Goal: Task Accomplishment & Management: Complete application form

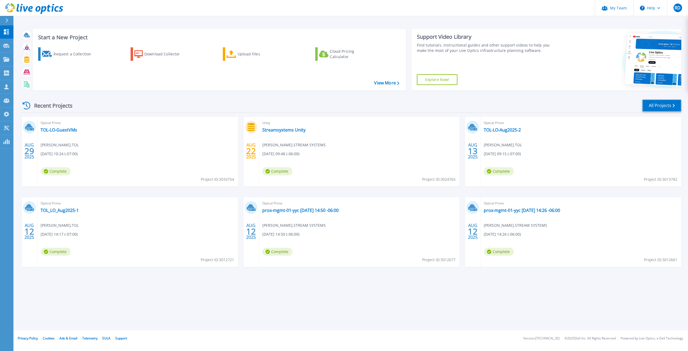
click at [392, 104] on link "All Projects" at bounding box center [662, 105] width 39 height 12
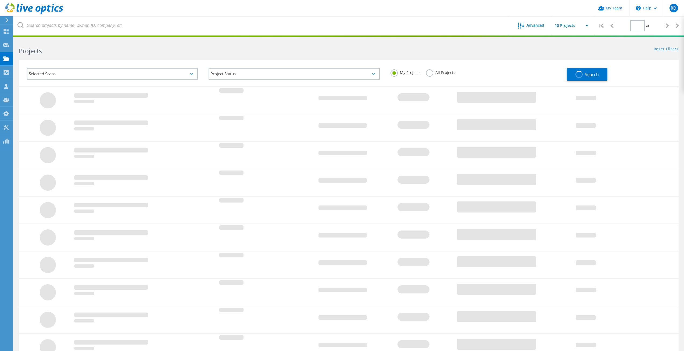
type input "1"
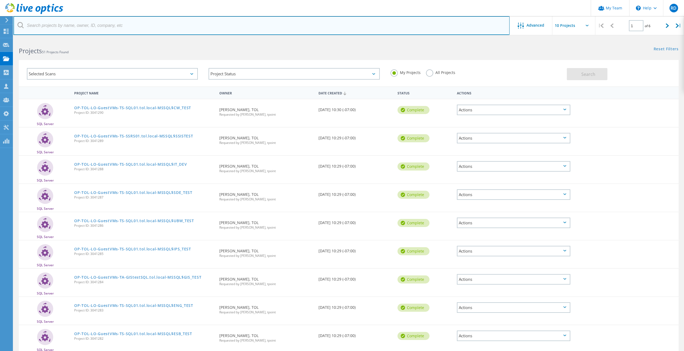
click at [67, 29] on input "text" at bounding box center [261, 25] width 496 height 19
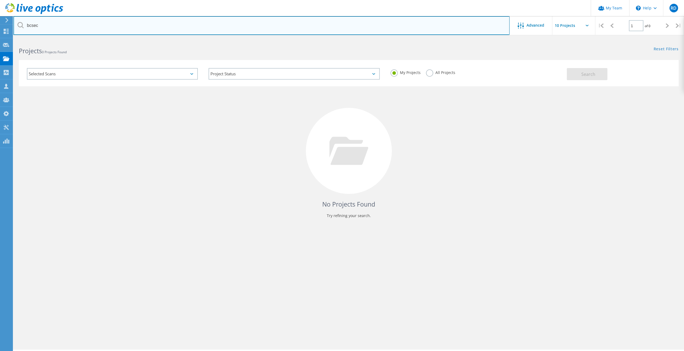
drag, startPoint x: 40, startPoint y: 24, endPoint x: 0, endPoint y: 22, distance: 40.4
click at [0, 39] on div "My Team \n Help Explore Helpful Articles Contact Support RD Partner Team Admin …" at bounding box center [342, 202] width 684 height 327
type input "b"
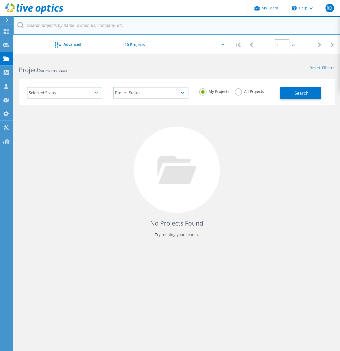
click at [56, 24] on input "text" at bounding box center [176, 25] width 326 height 19
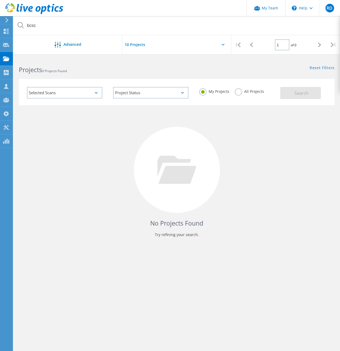
click at [237, 90] on label "All Projects" at bounding box center [248, 90] width 29 height 5
click at [0, 0] on input "All Projects" at bounding box center [0, 0] width 0 height 0
click at [287, 92] on button "Search" at bounding box center [300, 93] width 41 height 12
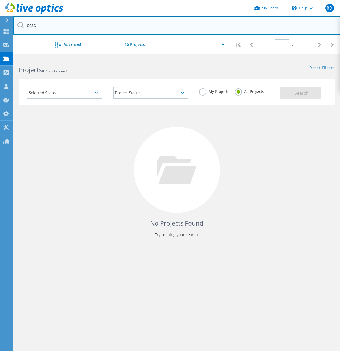
click at [39, 23] on input "bcsc" at bounding box center [176, 25] width 326 height 19
click at [39, 25] on input "bcsc" at bounding box center [176, 25] width 326 height 19
drag, startPoint x: 39, startPoint y: 25, endPoint x: 9, endPoint y: 26, distance: 29.3
click at [9, 58] on div "My Team \n Help Explore Helpful Articles Contact Support RD Partner Team Admin …" at bounding box center [170, 221] width 340 height 326
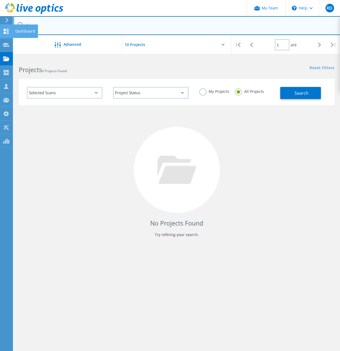
type input "b"
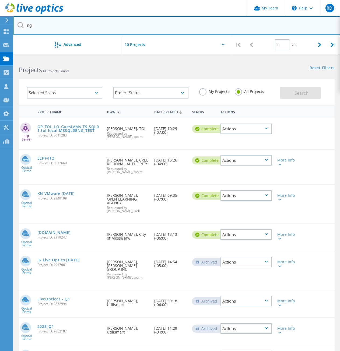
drag, startPoint x: 28, startPoint y: 26, endPoint x: 15, endPoint y: 26, distance: 12.9
click at [15, 26] on input "ng" at bounding box center [176, 25] width 326 height 19
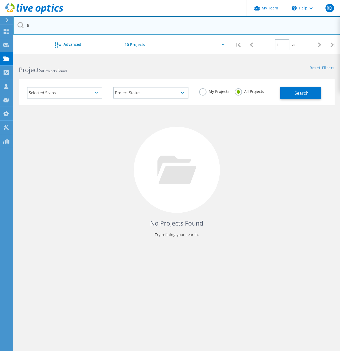
type input "t"
type input "bcsc"
drag, startPoint x: 43, startPoint y: 28, endPoint x: -5, endPoint y: 28, distance: 47.9
click at [0, 28] on html "My Team \n Help Explore Helpful Articles Contact Support RD Partner Team Admin …" at bounding box center [170, 192] width 340 height 384
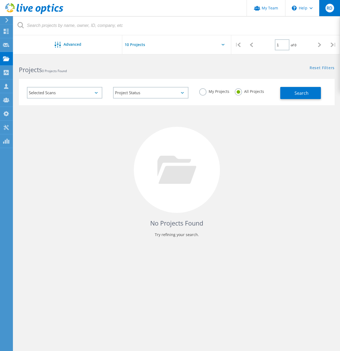
click at [330, 10] on span "RD" at bounding box center [329, 8] width 6 height 4
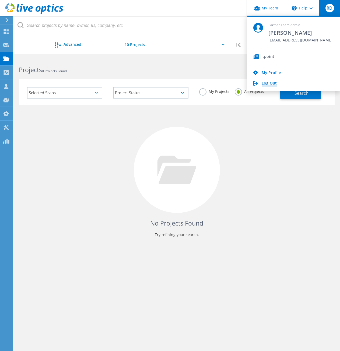
click at [267, 84] on link "Log Out" at bounding box center [268, 83] width 15 height 5
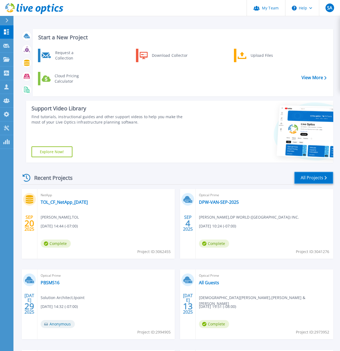
click at [317, 178] on link "All Projects" at bounding box center [313, 178] width 39 height 12
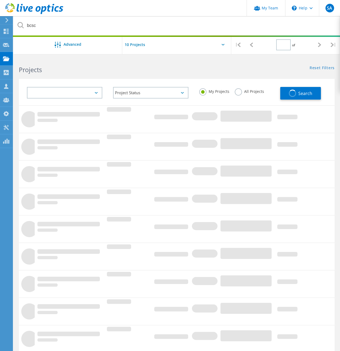
type input "1"
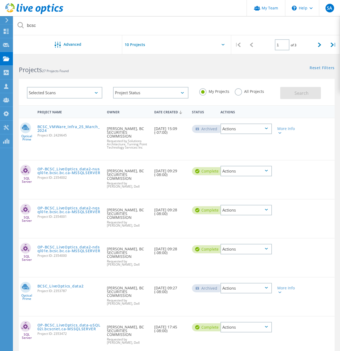
click at [222, 45] on div at bounding box center [176, 46] width 109 height 22
click at [141, 45] on input "text" at bounding box center [149, 44] width 54 height 19
click at [135, 88] on div "Show 40 Projects" at bounding box center [148, 85] width 53 height 9
type input "Show 40 Projects"
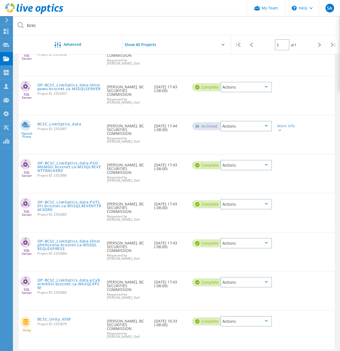
scroll to position [844, 0]
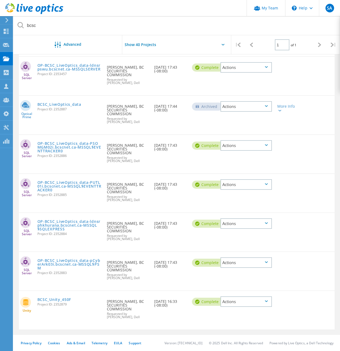
drag, startPoint x: 56, startPoint y: 299, endPoint x: 46, endPoint y: 322, distance: 24.8
click at [46, 322] on div "Unity BCSC_Unity_450F Project ID: 2352879 Requested By Joseph Sierz, BC SECURIT…" at bounding box center [176, 310] width 315 height 38
click at [24, 9] on use at bounding box center [34, 8] width 58 height 11
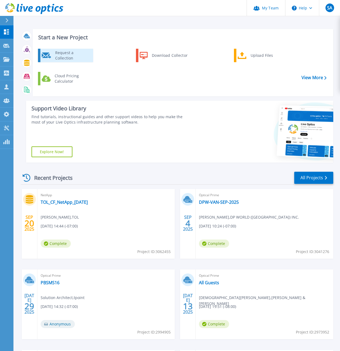
click at [62, 55] on div "Request a Collection" at bounding box center [71, 55] width 39 height 11
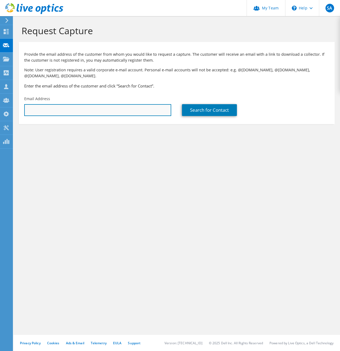
click at [39, 108] on input "text" at bounding box center [97, 110] width 147 height 12
click at [40, 110] on input "text" at bounding box center [97, 110] width 147 height 12
paste input "TNg@bcsc.bc.ca"
type input "TNg@bcsc.bc.ca"
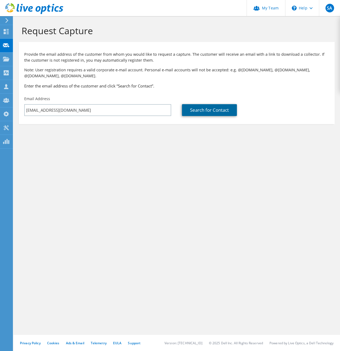
click at [206, 112] on link "Search for Contact" at bounding box center [209, 110] width 55 height 12
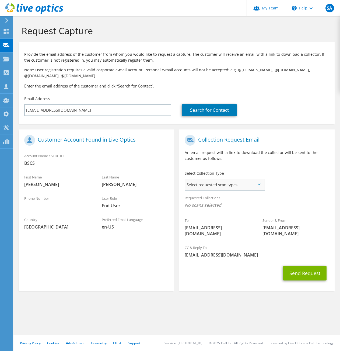
click at [233, 185] on span "Select requested scan types" at bounding box center [224, 184] width 79 height 11
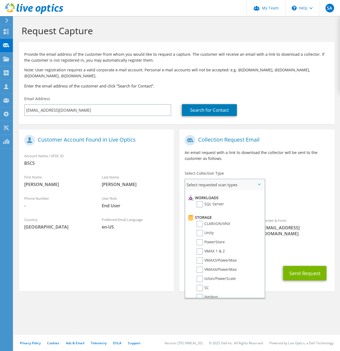
scroll to position [81, 0]
click at [199, 222] on label "Unity" at bounding box center [204, 223] width 17 height 6
click at [0, 0] on input "Unity" at bounding box center [0, 0] width 0 height 0
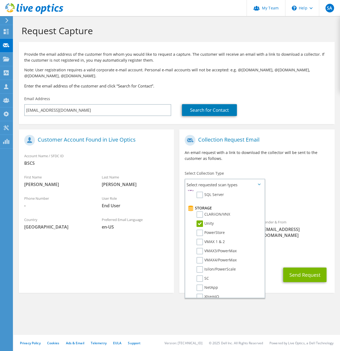
drag, startPoint x: 281, startPoint y: 326, endPoint x: 286, endPoint y: 319, distance: 8.4
click at [281, 326] on div "Request Capture Provide the email address of the customer from whom you would l…" at bounding box center [176, 183] width 326 height 334
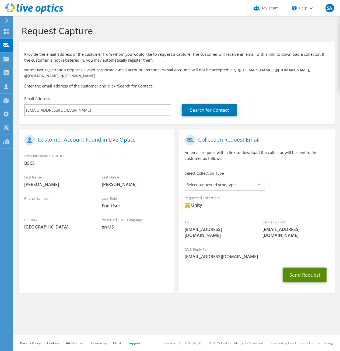
click at [294, 271] on button "Send Request" at bounding box center [304, 274] width 43 height 15
